Goal: Task Accomplishment & Management: Complete application form

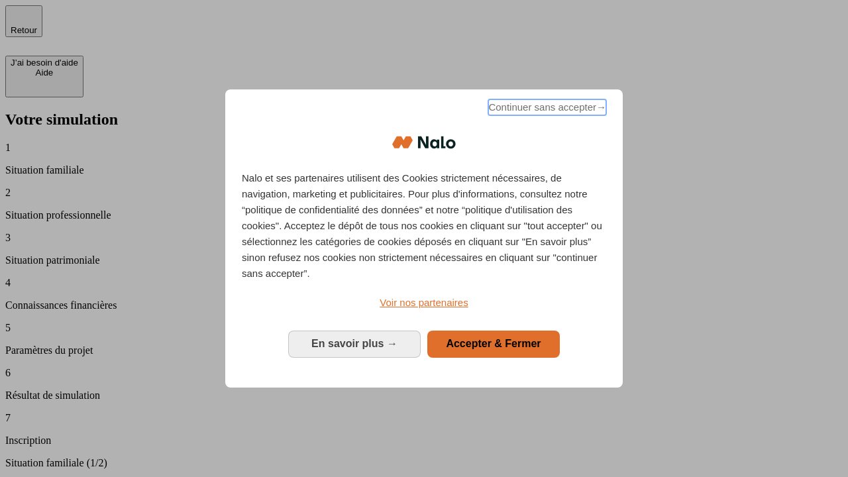
click at [546, 109] on span "Continuer sans accepter →" at bounding box center [547, 107] width 118 height 16
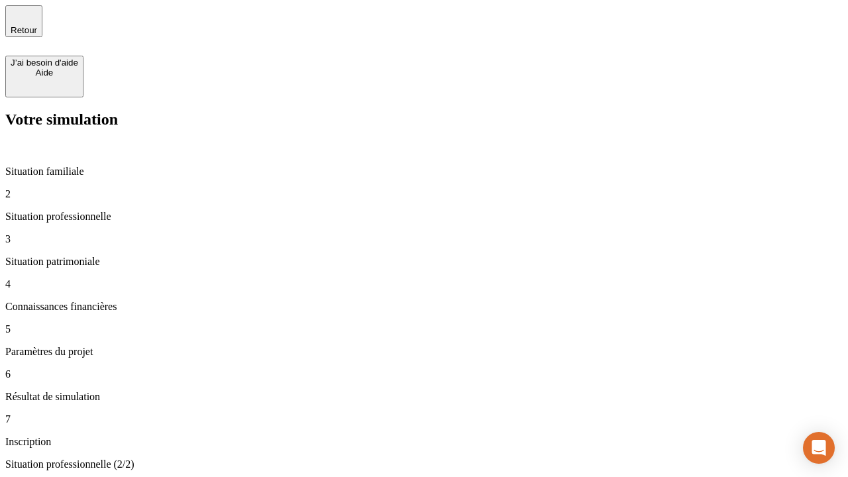
type input "30 000"
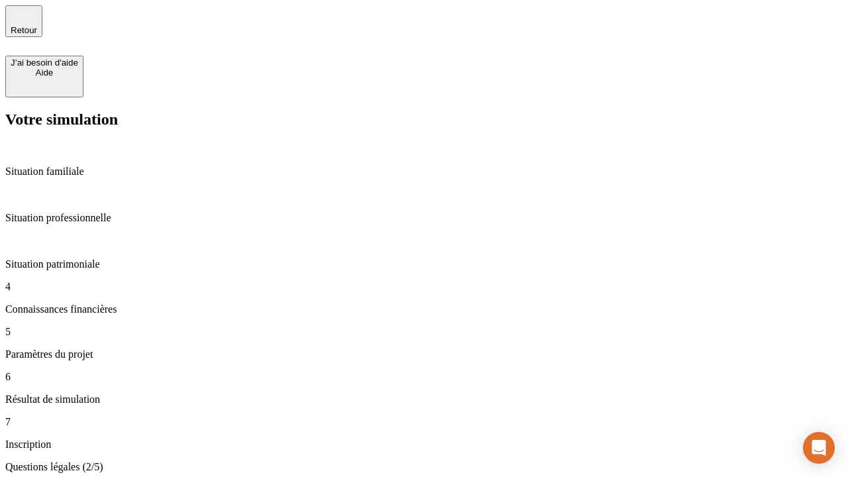
scroll to position [3, 0]
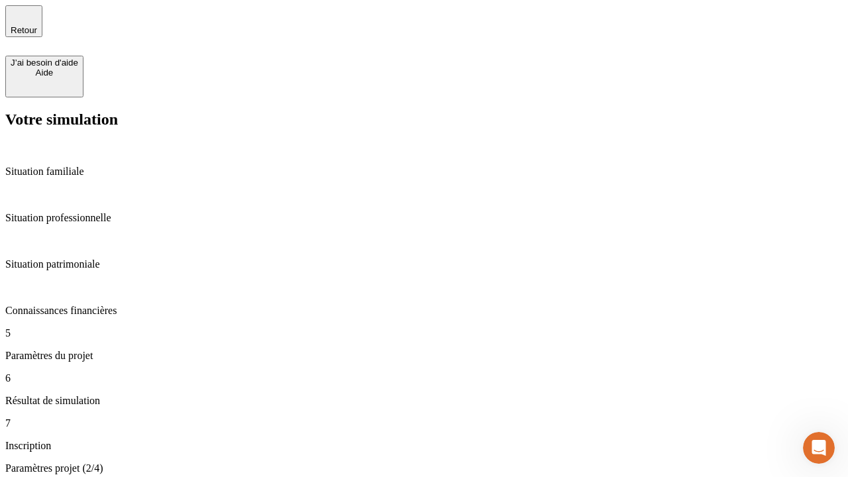
type input "25"
type input "1 000"
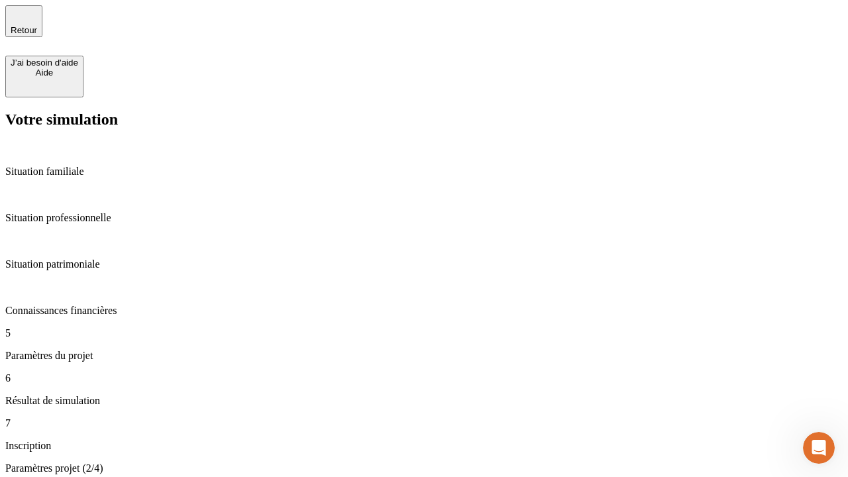
type input "640"
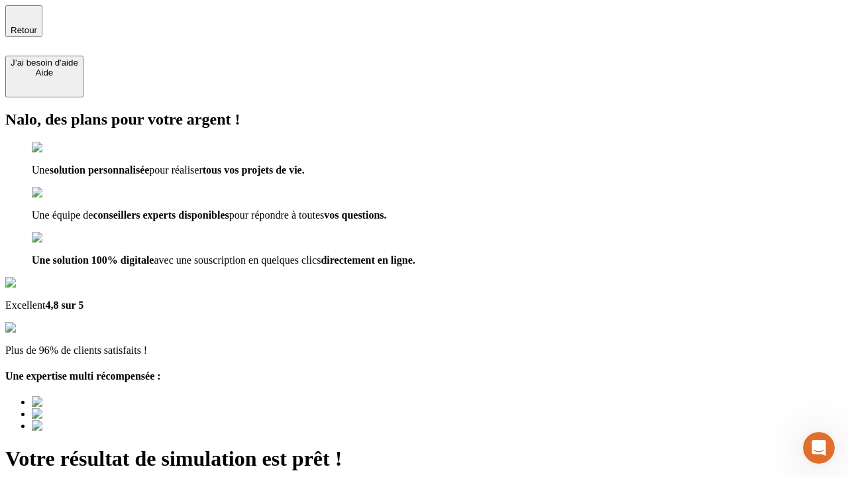
type input "[EMAIL_ADDRESS][PERSON_NAME][DOMAIN_NAME]"
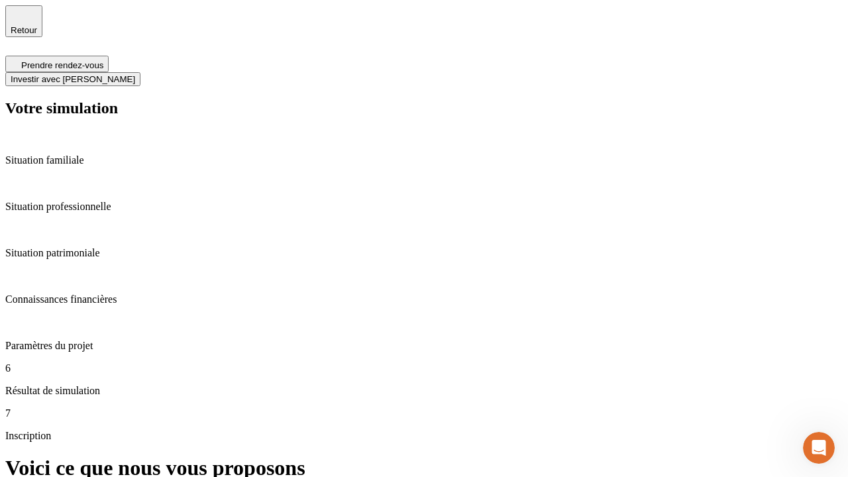
click at [135, 74] on span "Investir avec [PERSON_NAME]" at bounding box center [73, 79] width 125 height 10
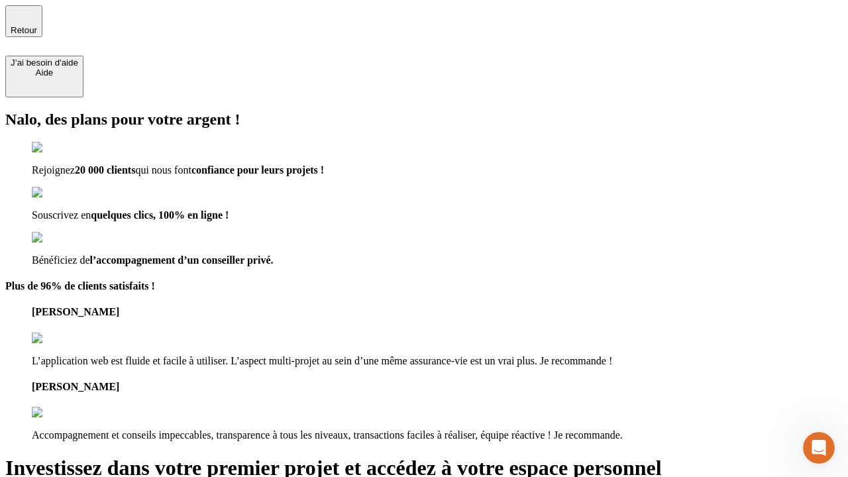
type input "[PERSON_NAME][EMAIL_ADDRESS][DOMAIN_NAME]"
